Goal: Information Seeking & Learning: Check status

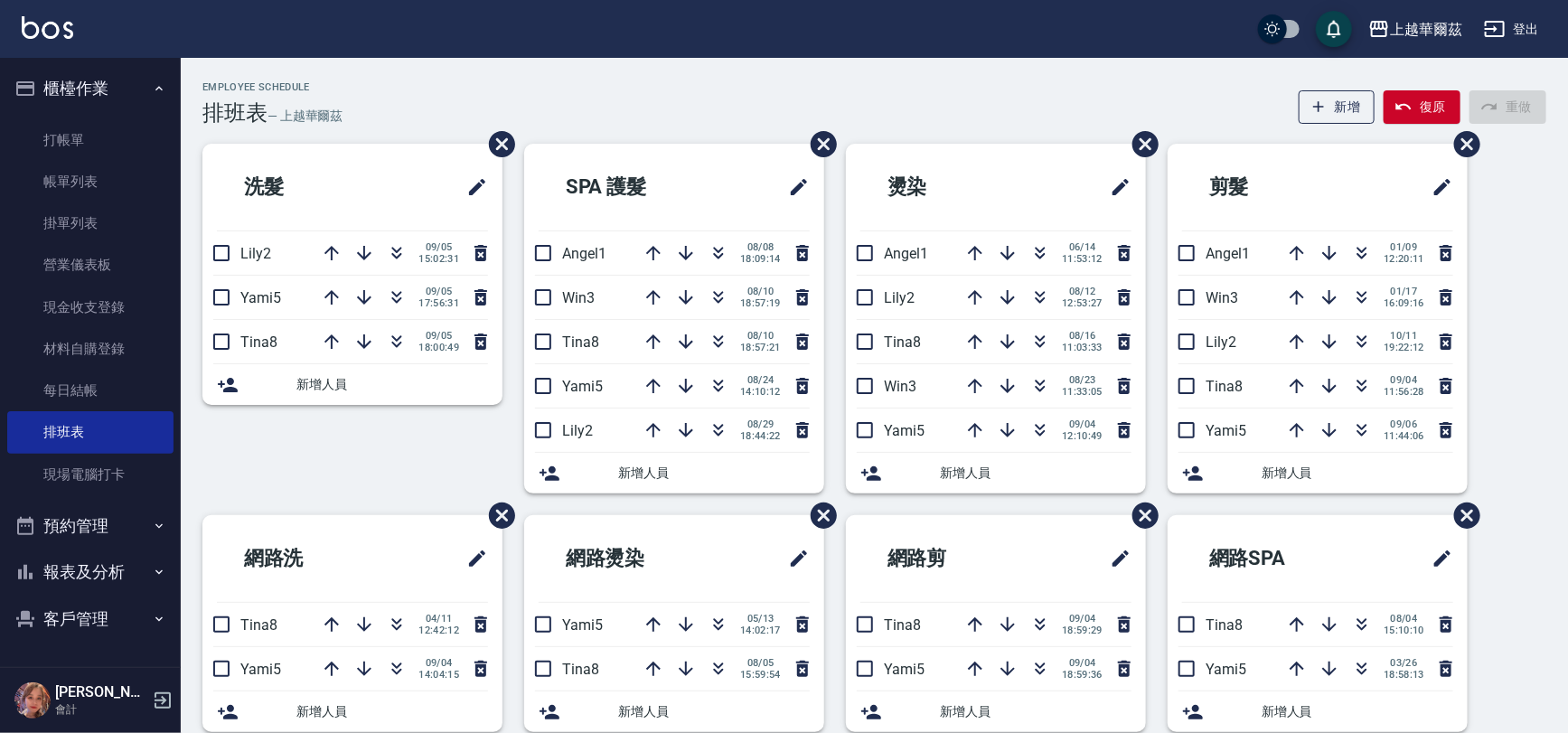
click at [75, 573] on button "報表及分析" at bounding box center [90, 573] width 167 height 47
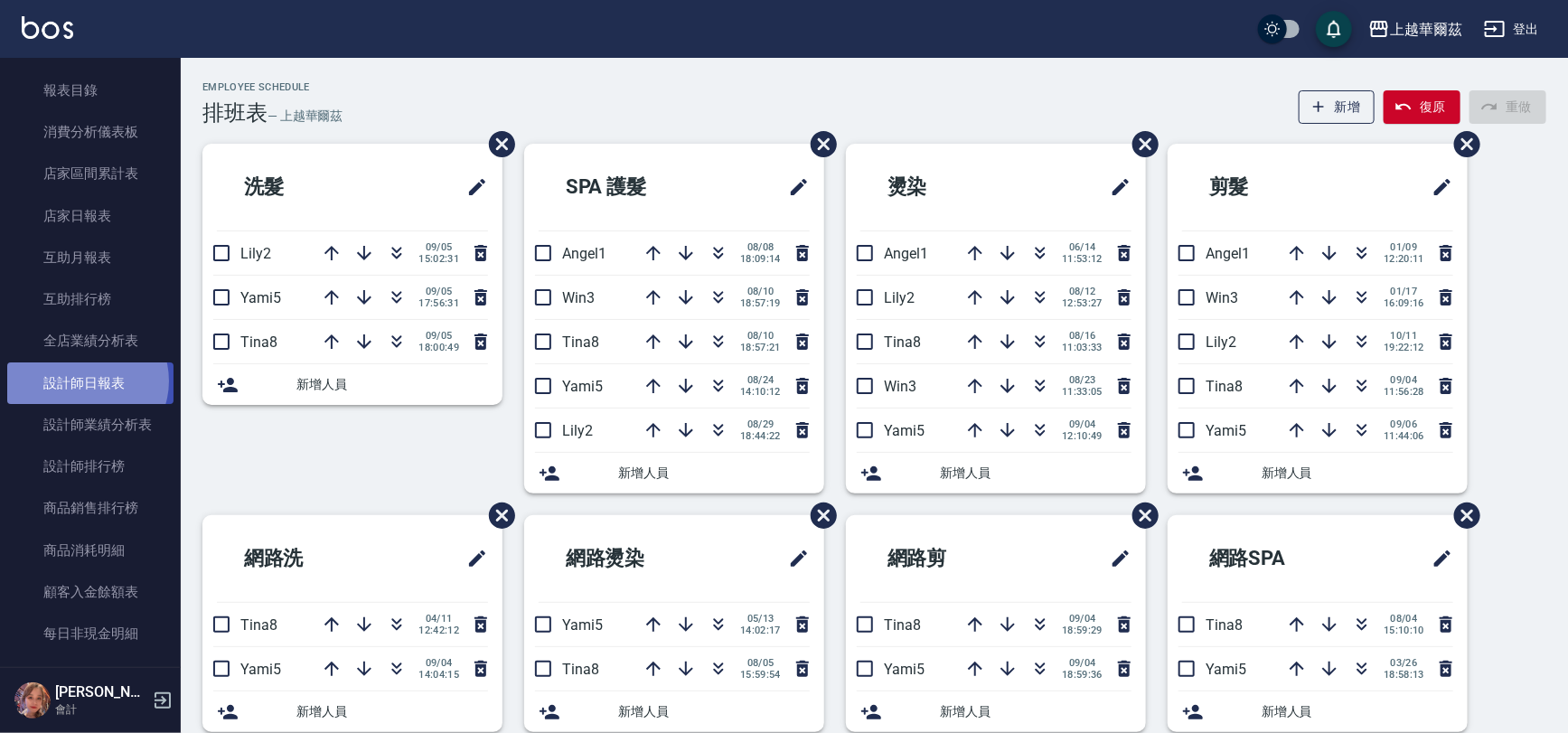
click at [85, 381] on link "設計師日報表" at bounding box center [90, 383] width 167 height 41
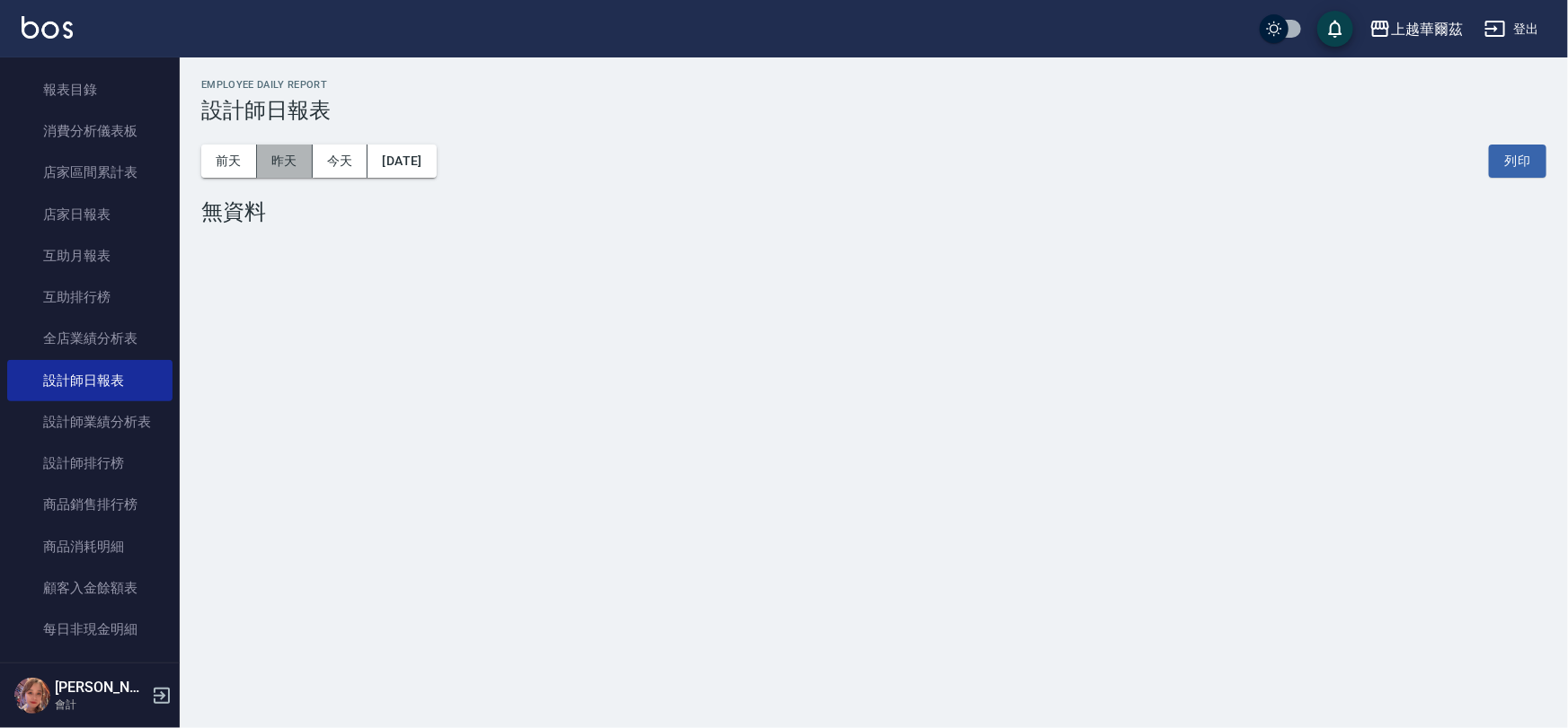
click at [260, 150] on button "昨天" at bounding box center [285, 162] width 56 height 34
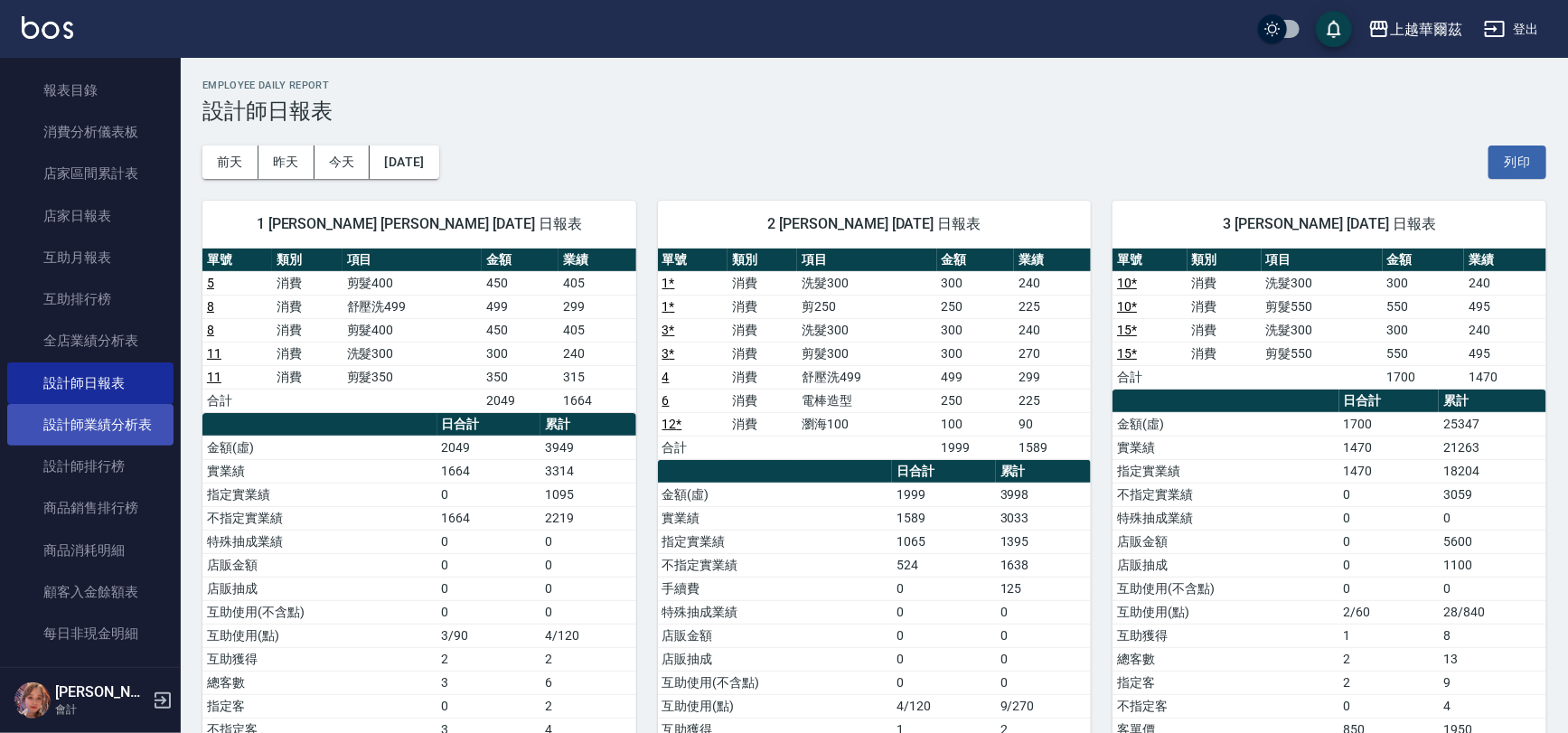
click at [90, 418] on link "設計師業績分析表" at bounding box center [90, 425] width 167 height 41
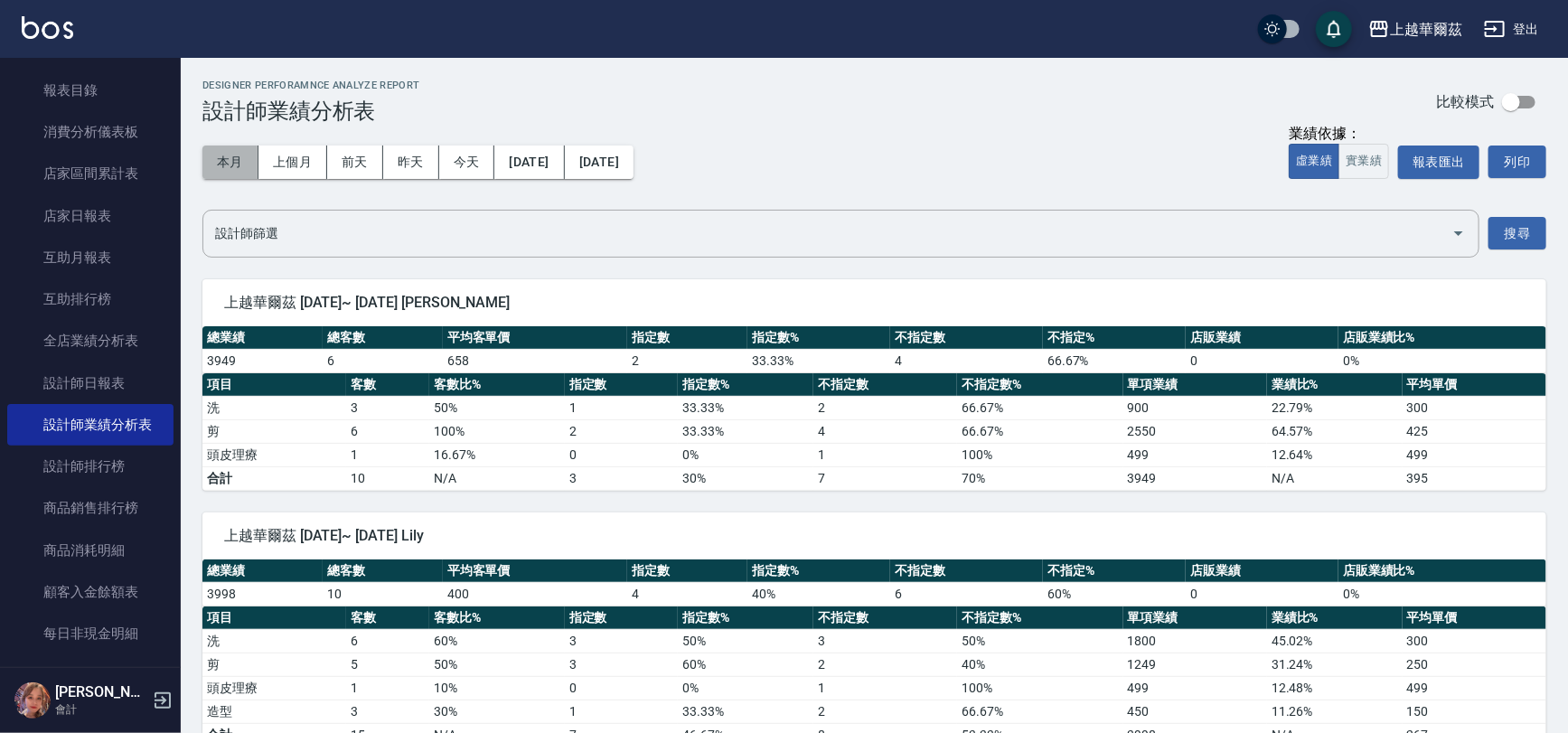
click at [235, 165] on button "本月" at bounding box center [231, 163] width 57 height 34
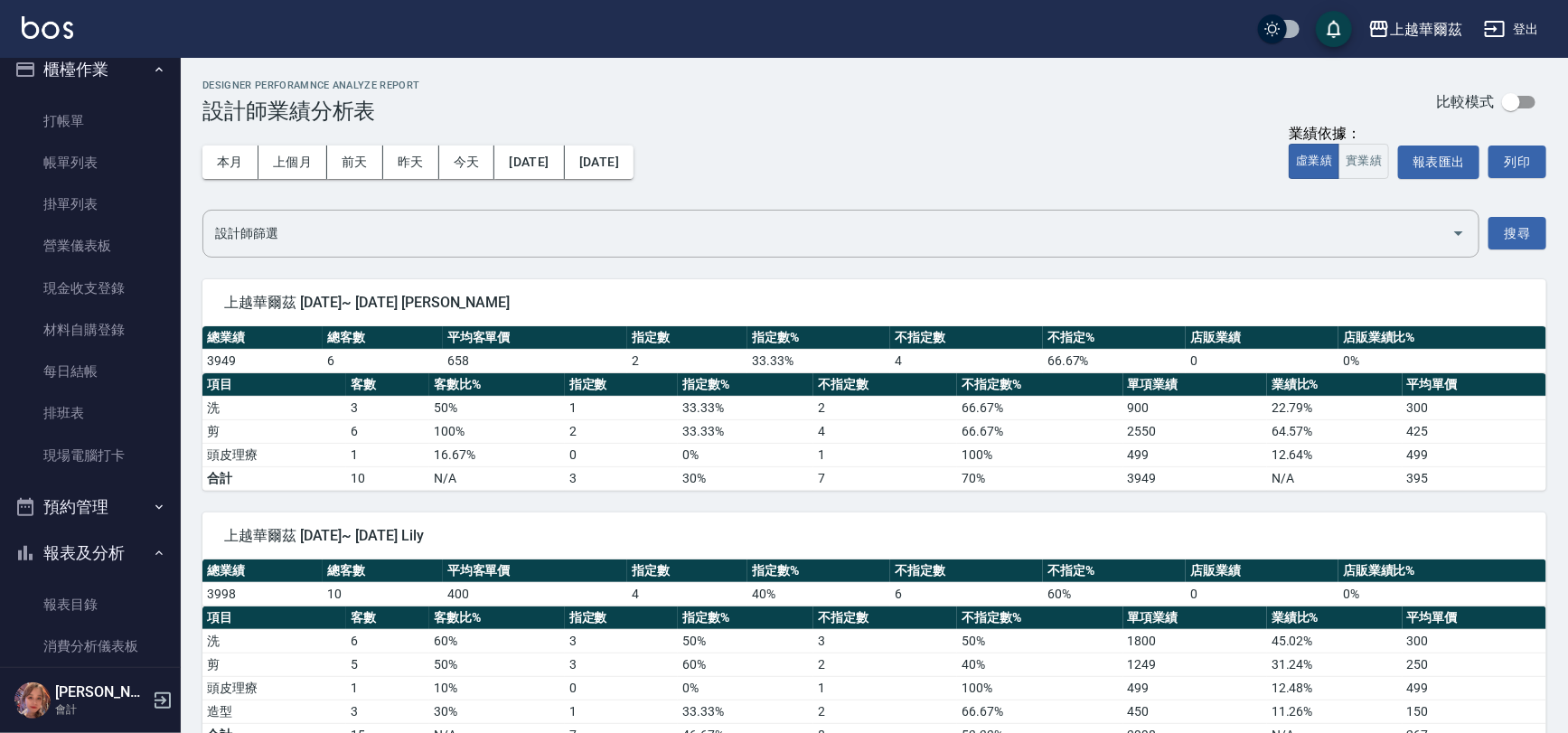
scroll to position [11, 0]
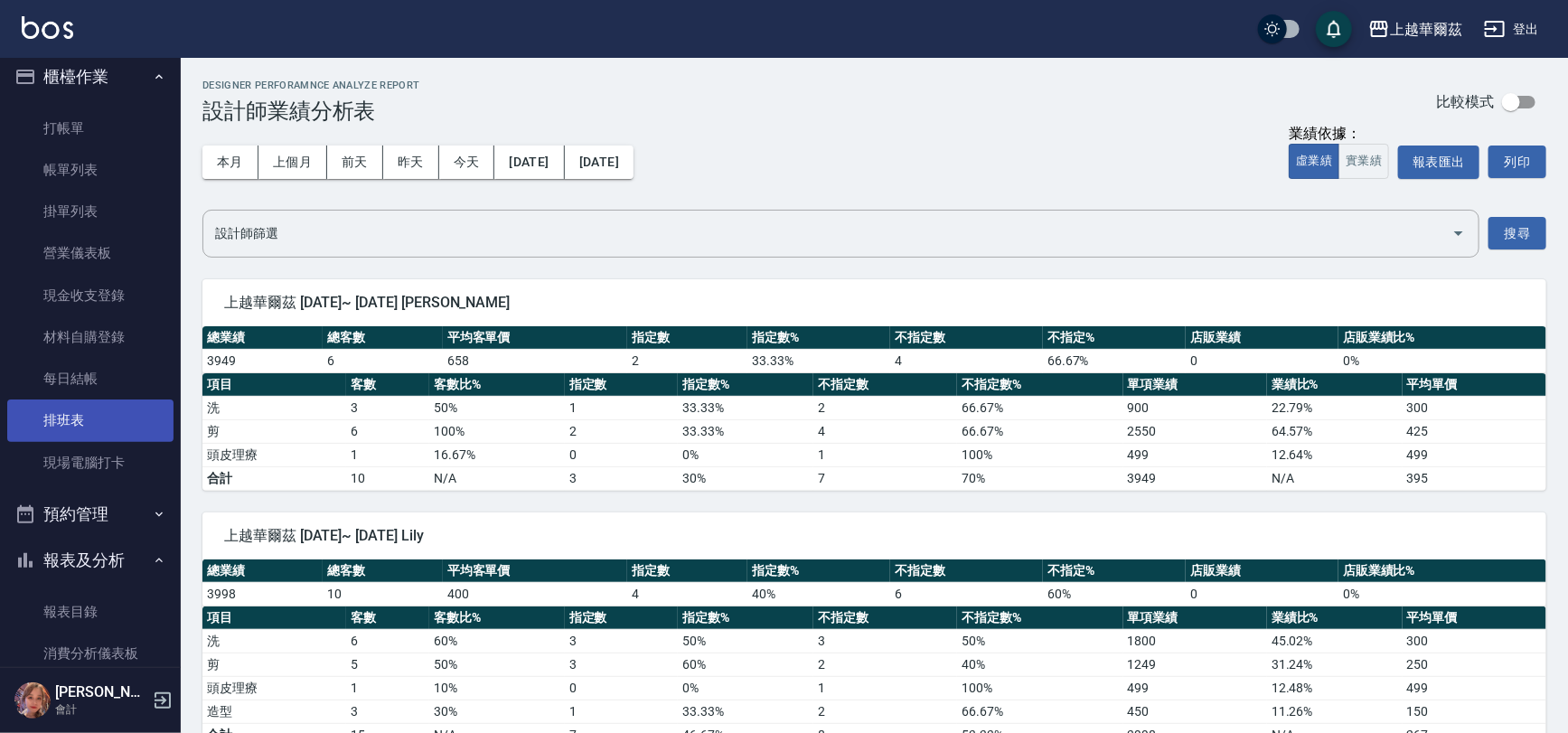
click at [61, 406] on link "排班表" at bounding box center [90, 420] width 167 height 41
